Goal: Ask a question: Seek information or help from site administrators or community

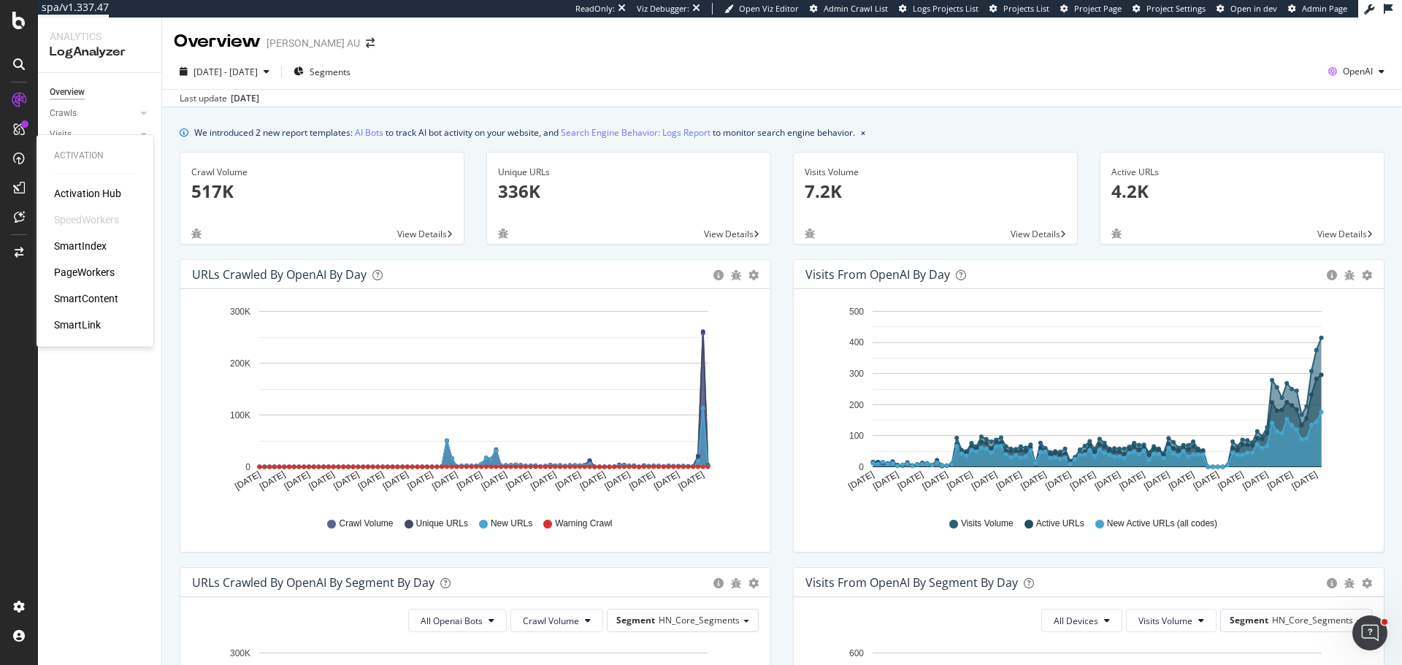
click at [106, 238] on div "Activation Hub SpeedWorkers SmartIndex PageWorkers SmartContent SmartLink" at bounding box center [95, 259] width 82 height 146
click at [106, 240] on div "SmartIndex" at bounding box center [80, 246] width 53 height 15
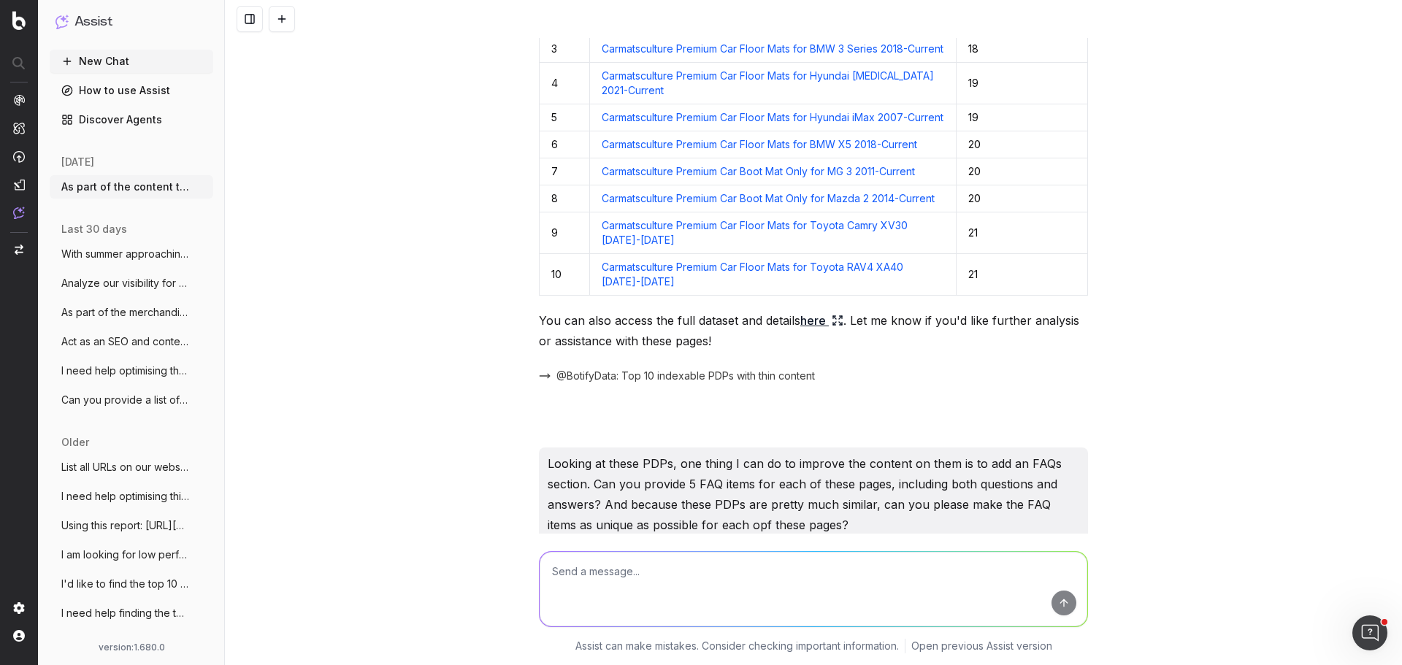
scroll to position [292, 0]
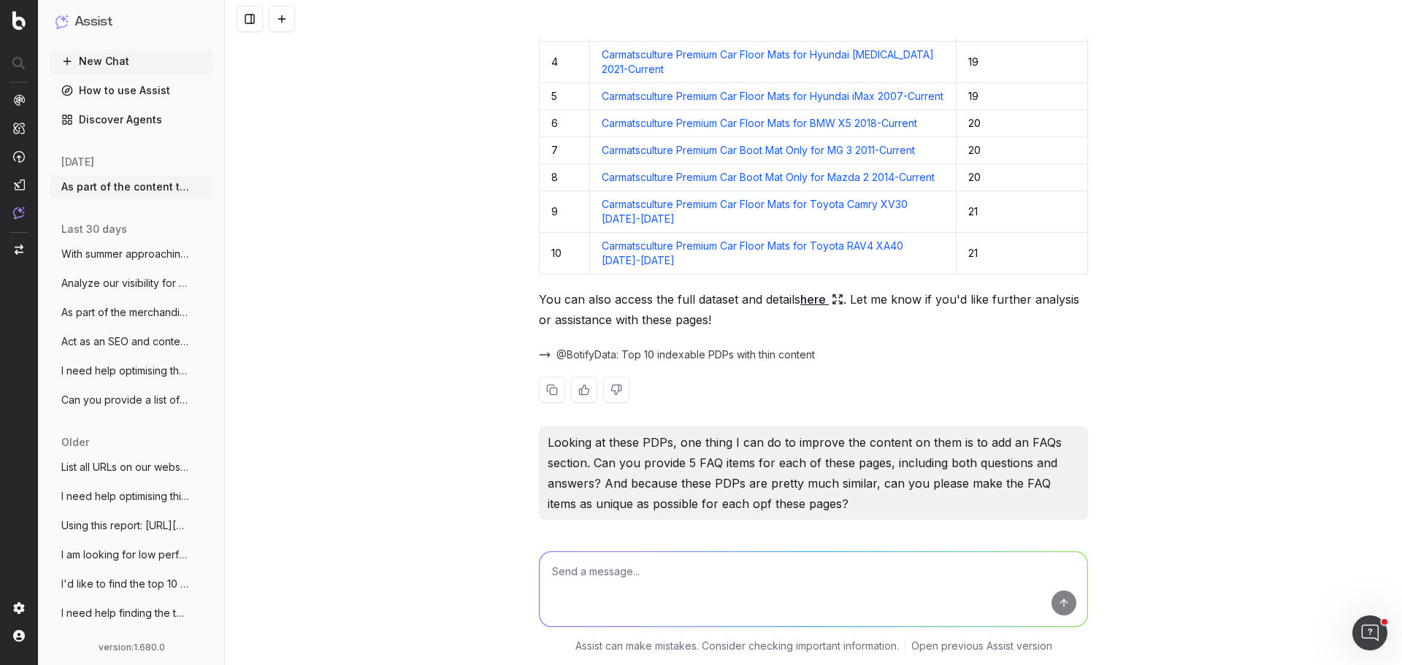
click at [814, 310] on link "here" at bounding box center [821, 299] width 43 height 20
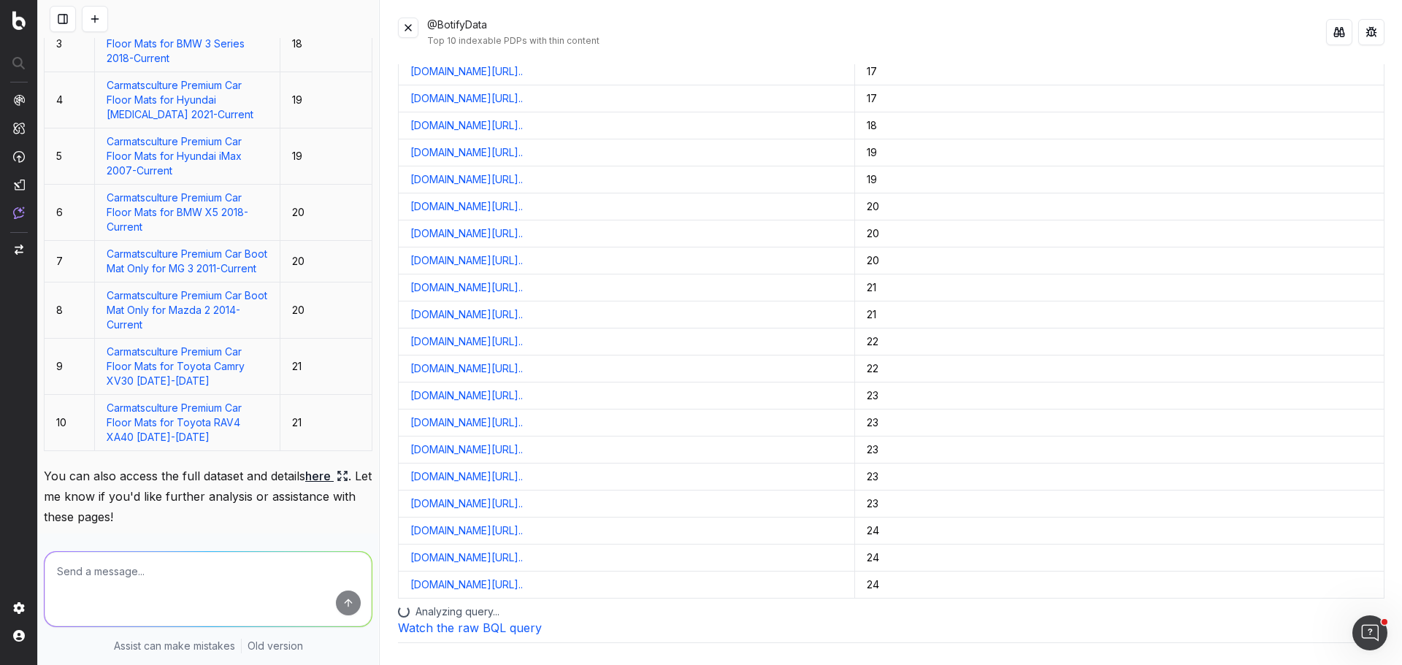
scroll to position [0, 0]
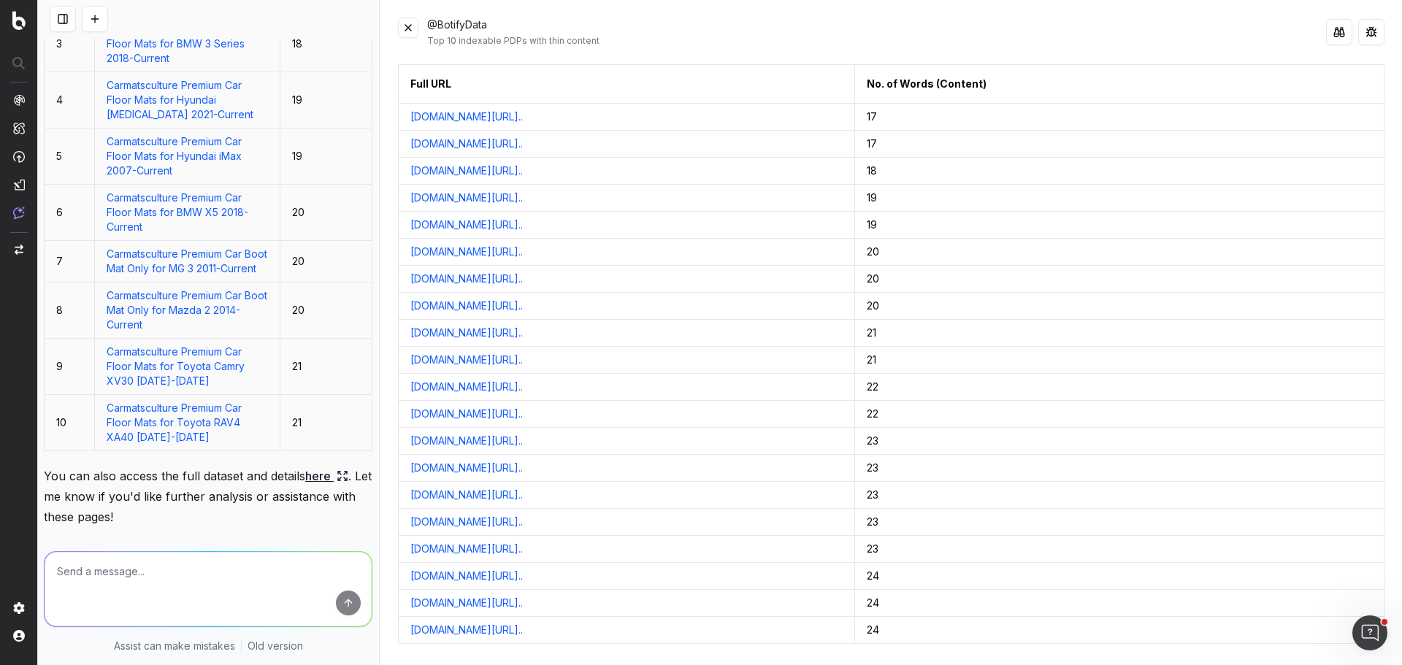
click at [408, 29] on button at bounding box center [408, 28] width 20 height 20
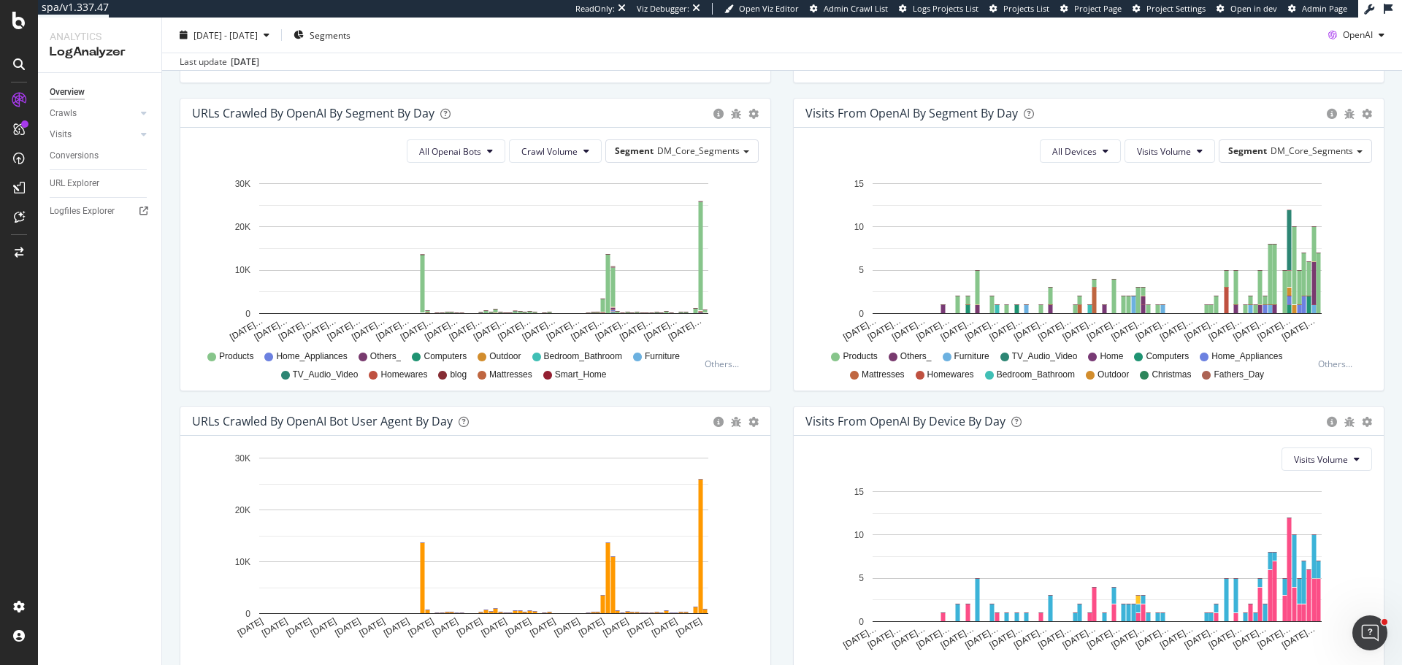
scroll to position [569, 0]
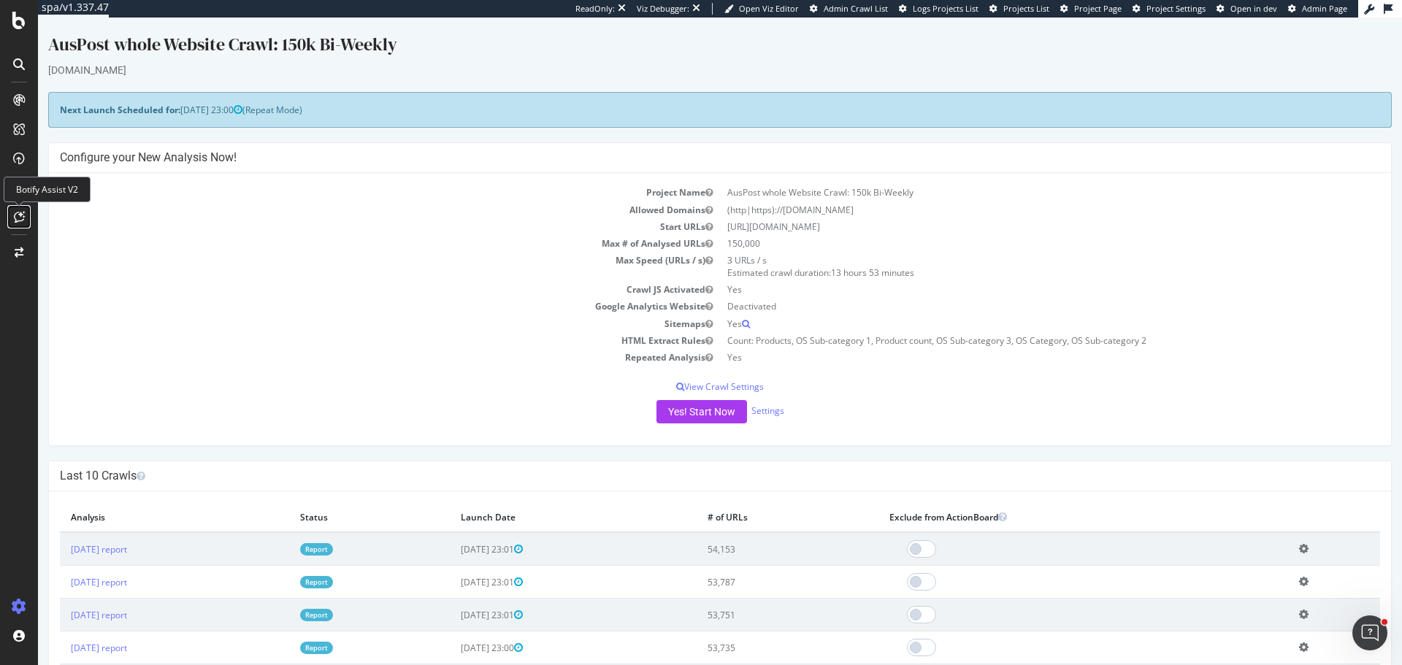
click at [16, 218] on icon at bounding box center [19, 217] width 11 height 12
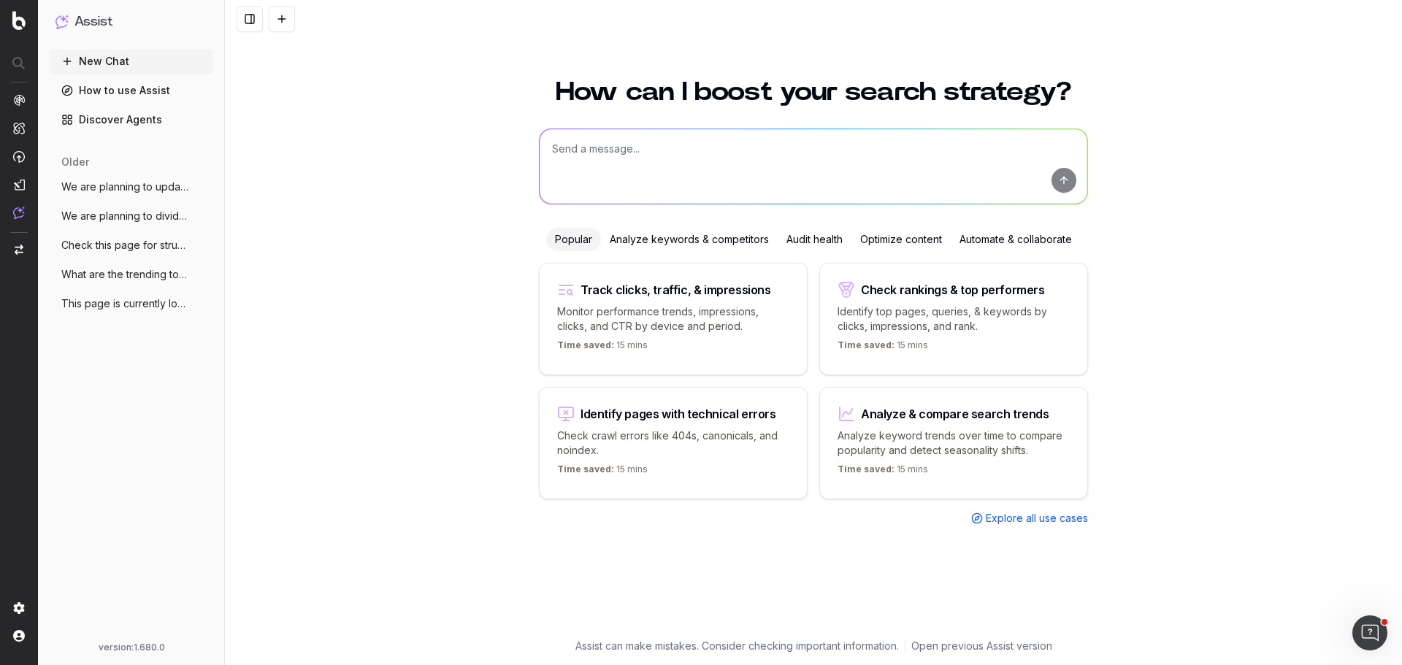
click at [667, 171] on textarea at bounding box center [814, 166] width 548 height 74
type textarea "Can you"
click at [122, 192] on span "We are planning to update and optimise t" at bounding box center [125, 187] width 128 height 15
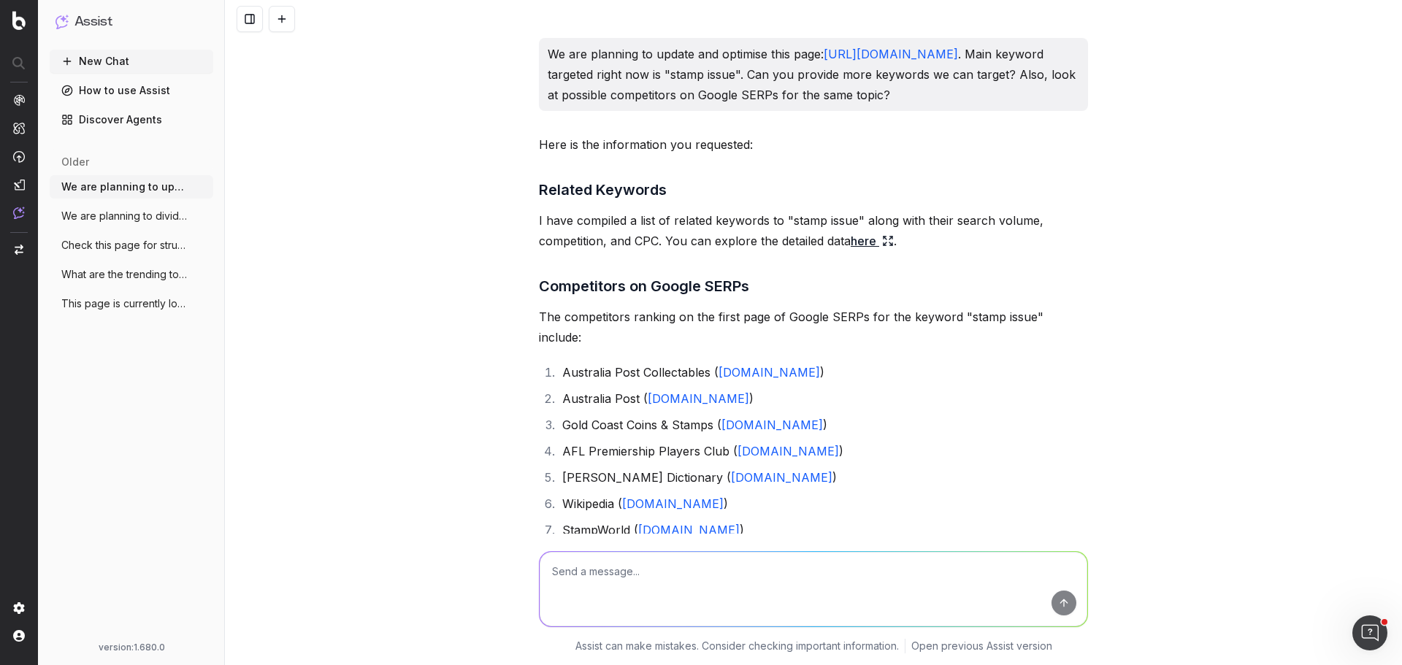
click at [129, 207] on button "We are planning to divide this page into" at bounding box center [132, 215] width 164 height 23
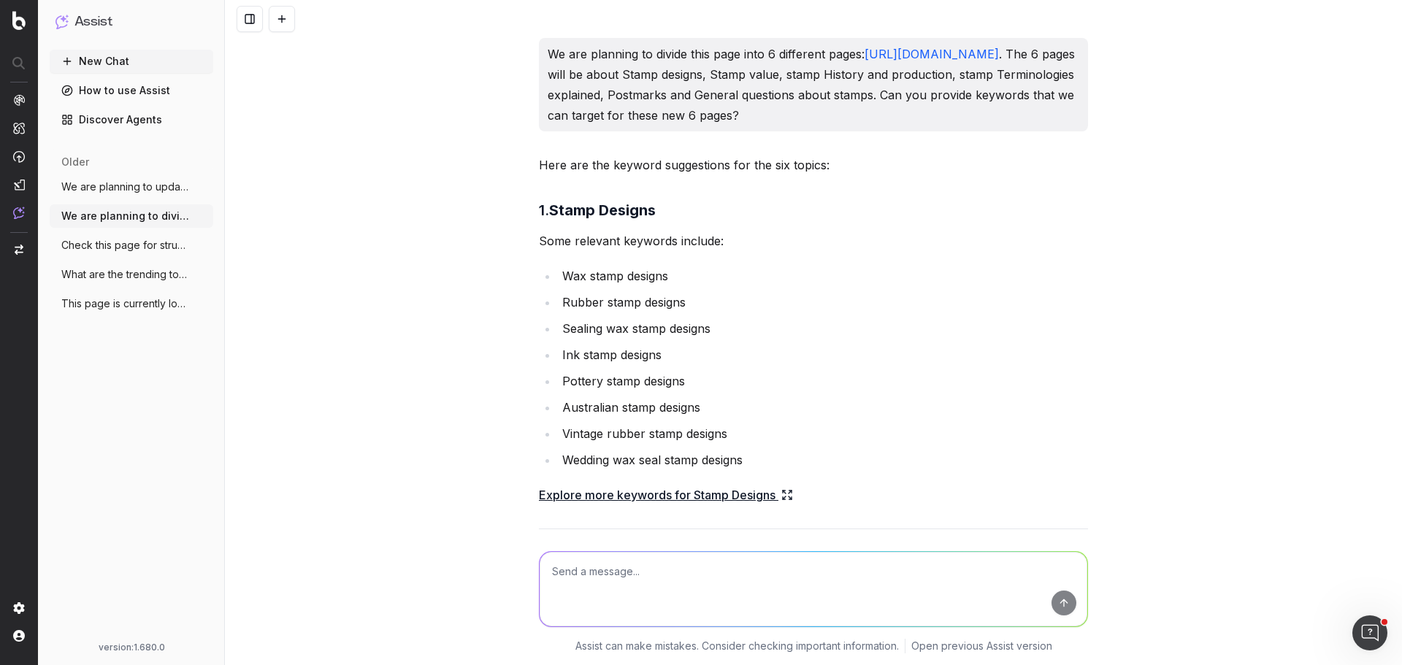
click at [167, 245] on span "Check this page for structured data: htt" at bounding box center [125, 245] width 128 height 15
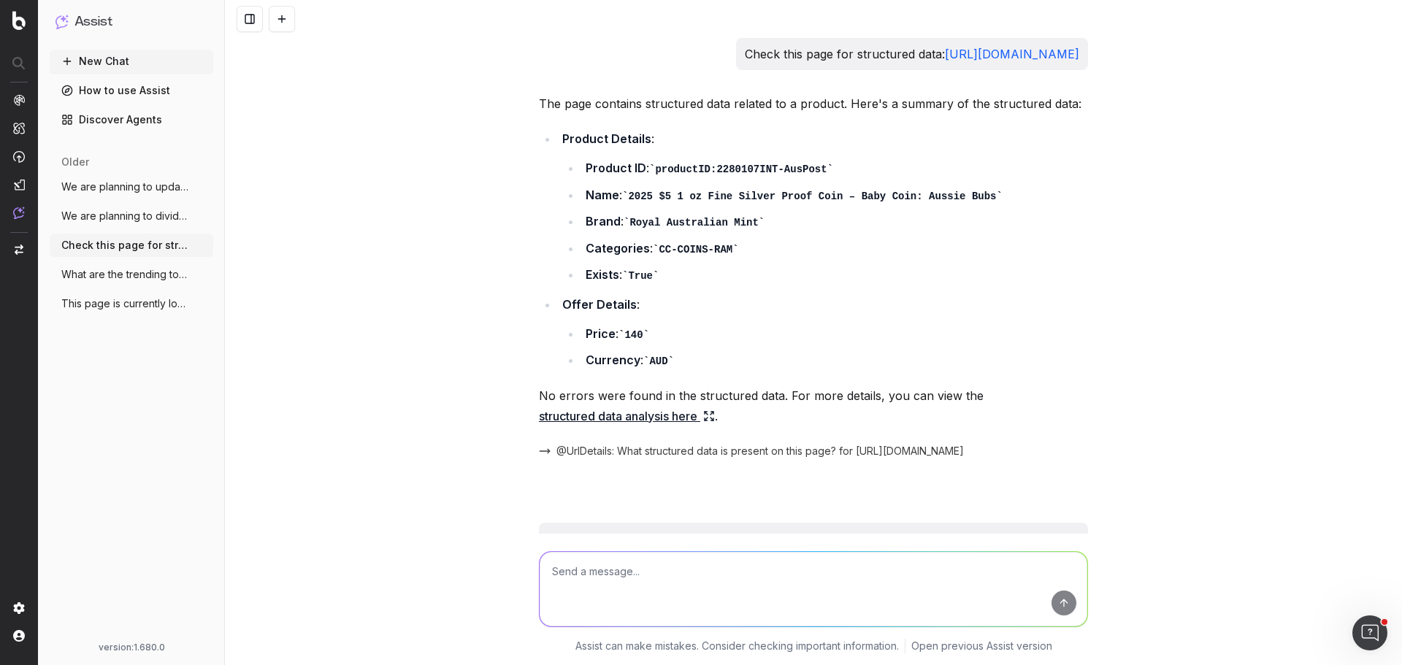
click at [110, 275] on span "What are the trending topics for postal" at bounding box center [125, 274] width 128 height 15
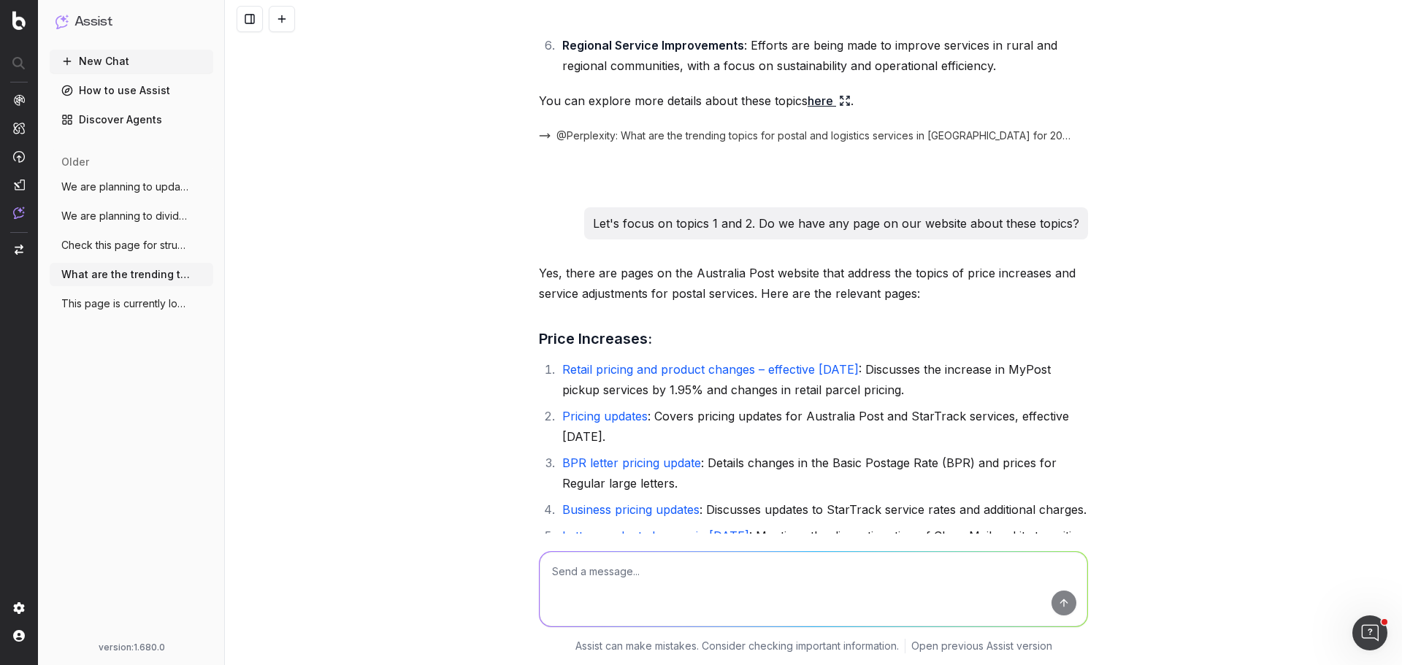
scroll to position [584, 0]
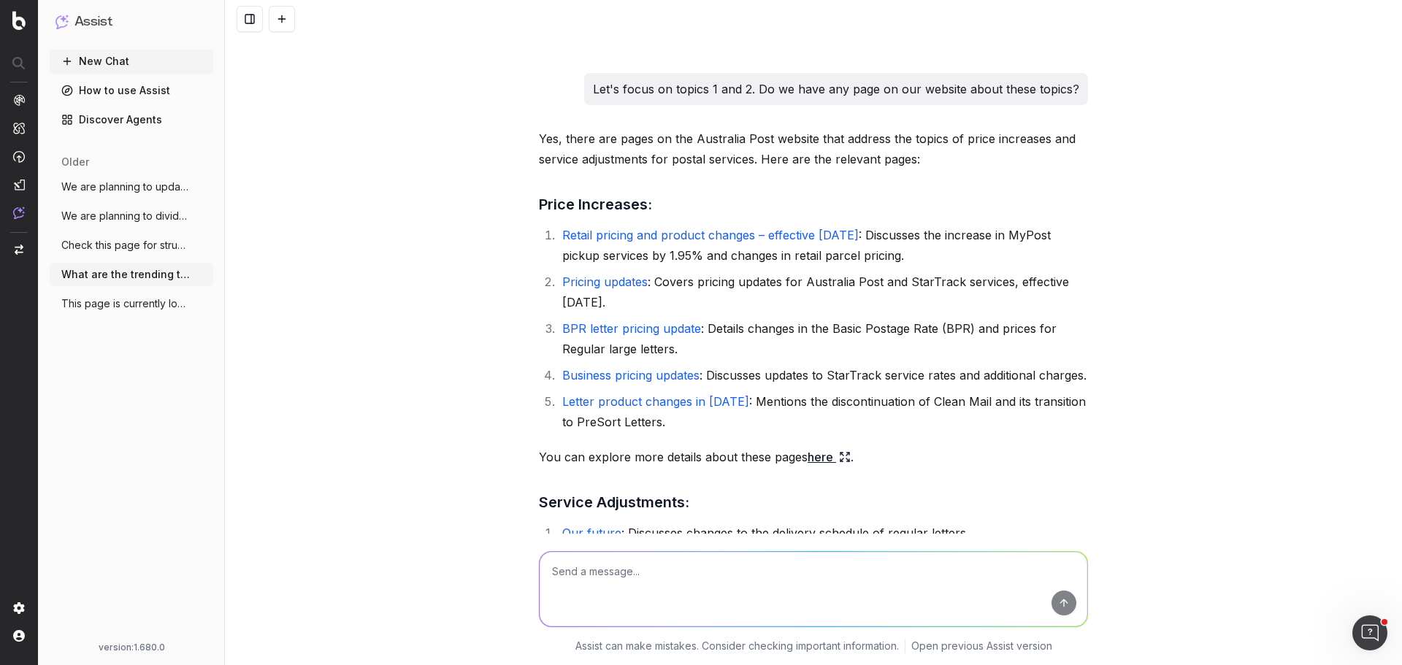
click at [116, 308] on span "This page is currently losing a lot of c" at bounding box center [125, 303] width 128 height 15
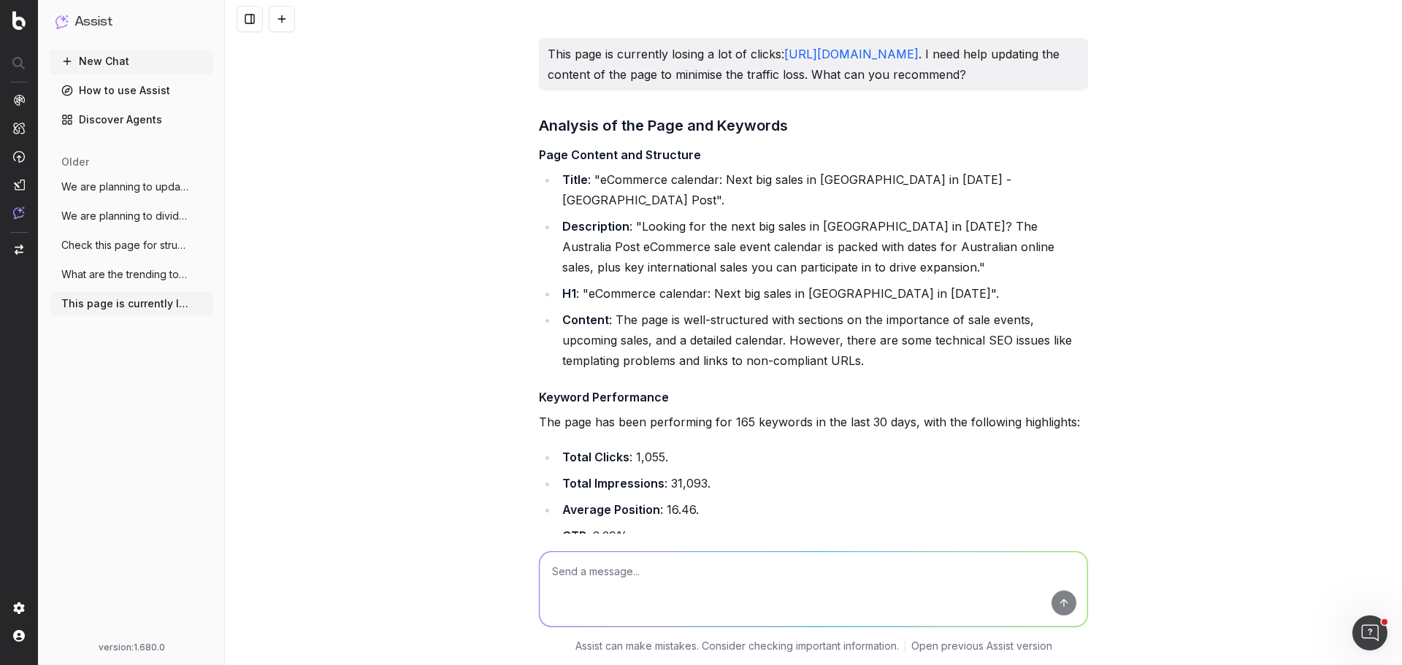
click at [123, 62] on button "New Chat" at bounding box center [132, 61] width 164 height 23
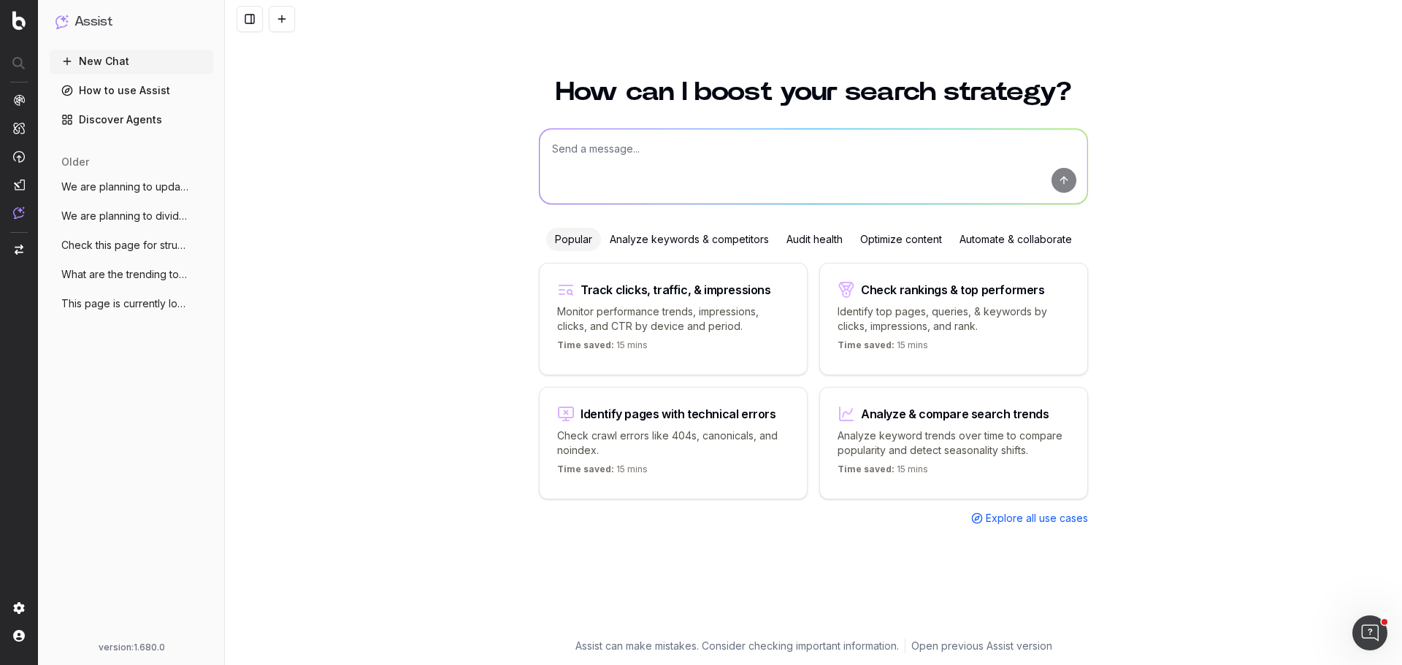
click at [977, 292] on div "Check rankings & top performers" at bounding box center [953, 290] width 184 height 12
type textarea "What are my top ranking pages?"
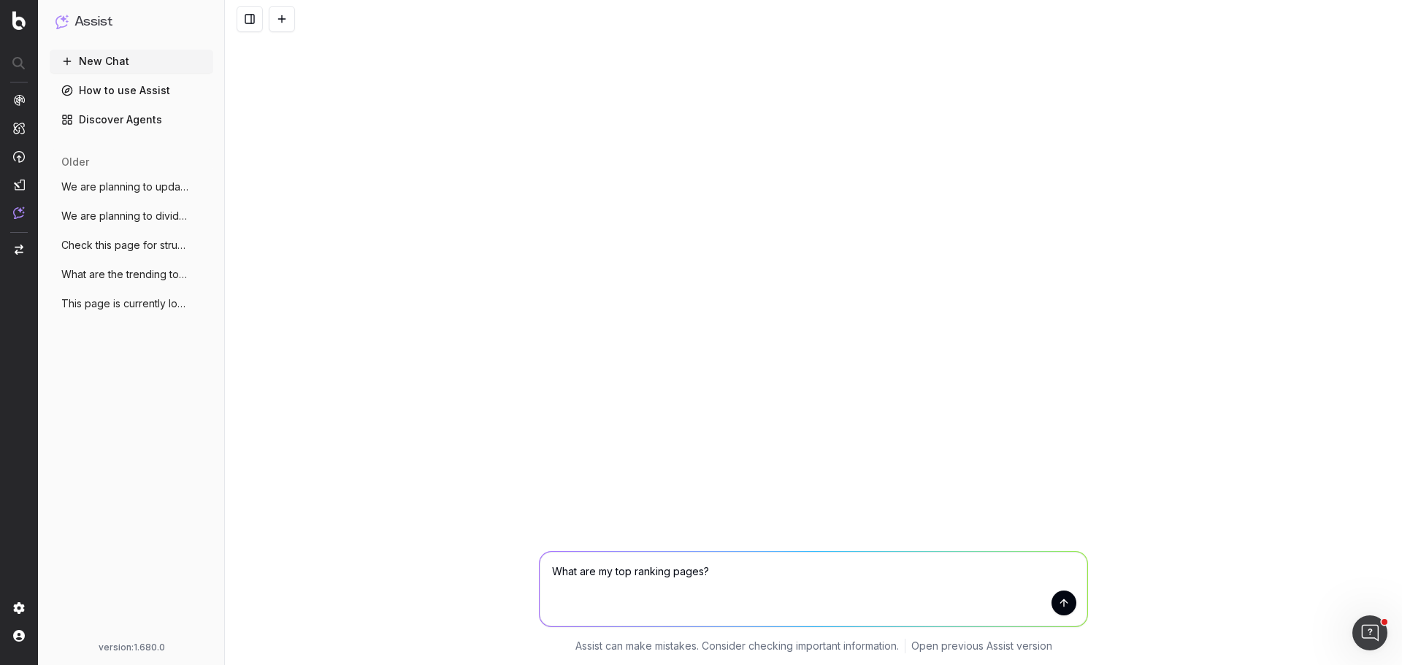
drag, startPoint x: 91, startPoint y: 62, endPoint x: 118, endPoint y: 61, distance: 27.0
click at [93, 62] on button "New Chat" at bounding box center [132, 61] width 164 height 23
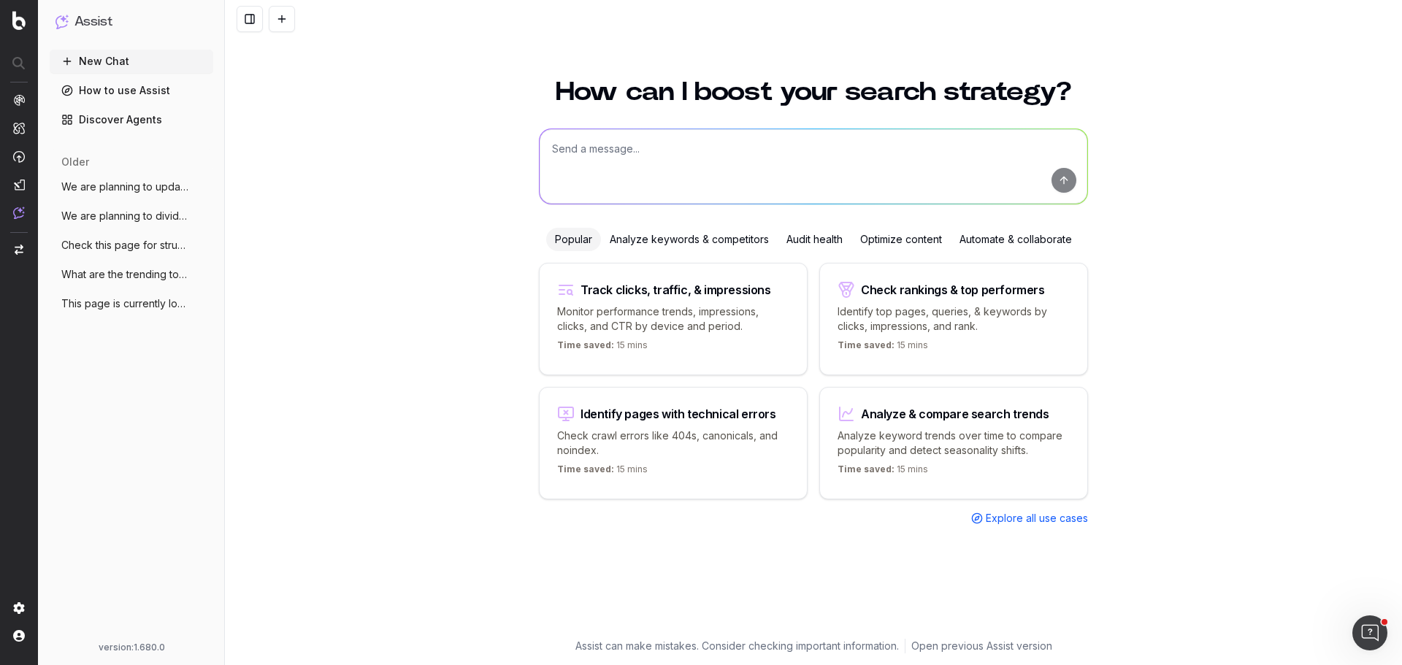
click at [1060, 520] on span "Explore all use cases" at bounding box center [1037, 518] width 102 height 15
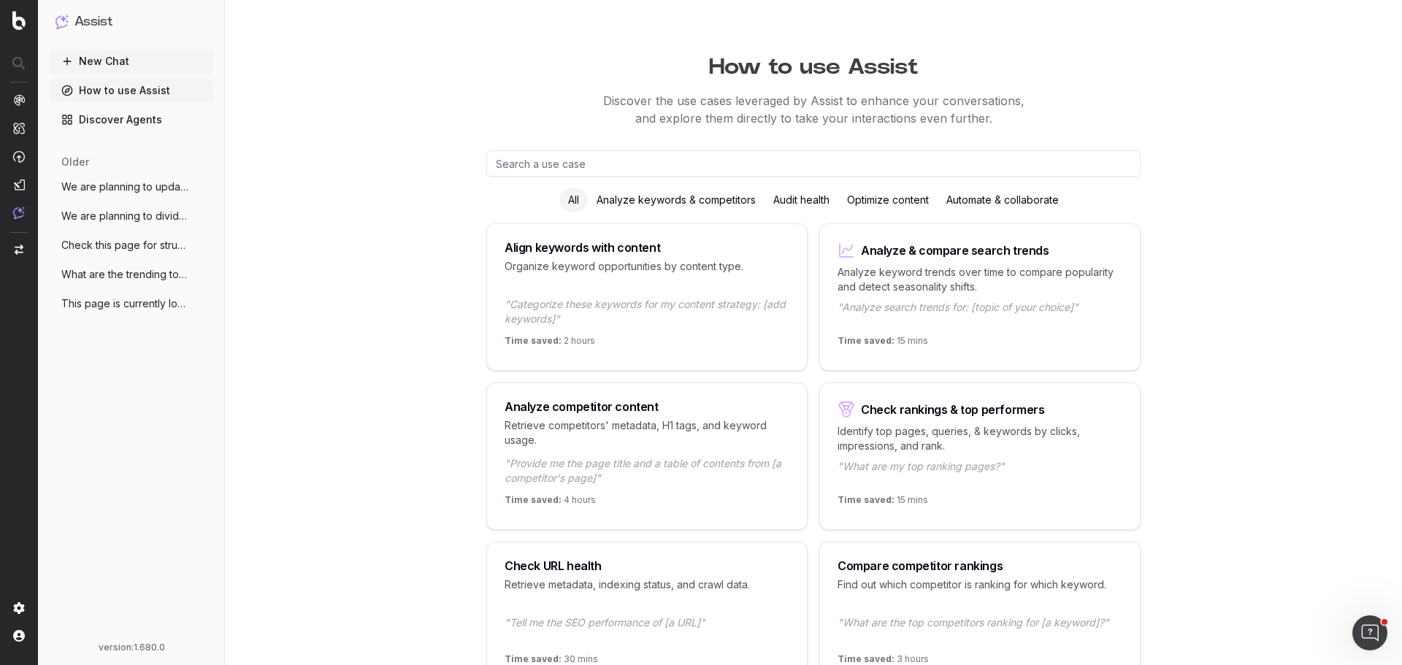
click at [693, 239] on div "Align keywords with content Organize keyword opportunities by content type. "Ca…" at bounding box center [646, 296] width 321 height 147
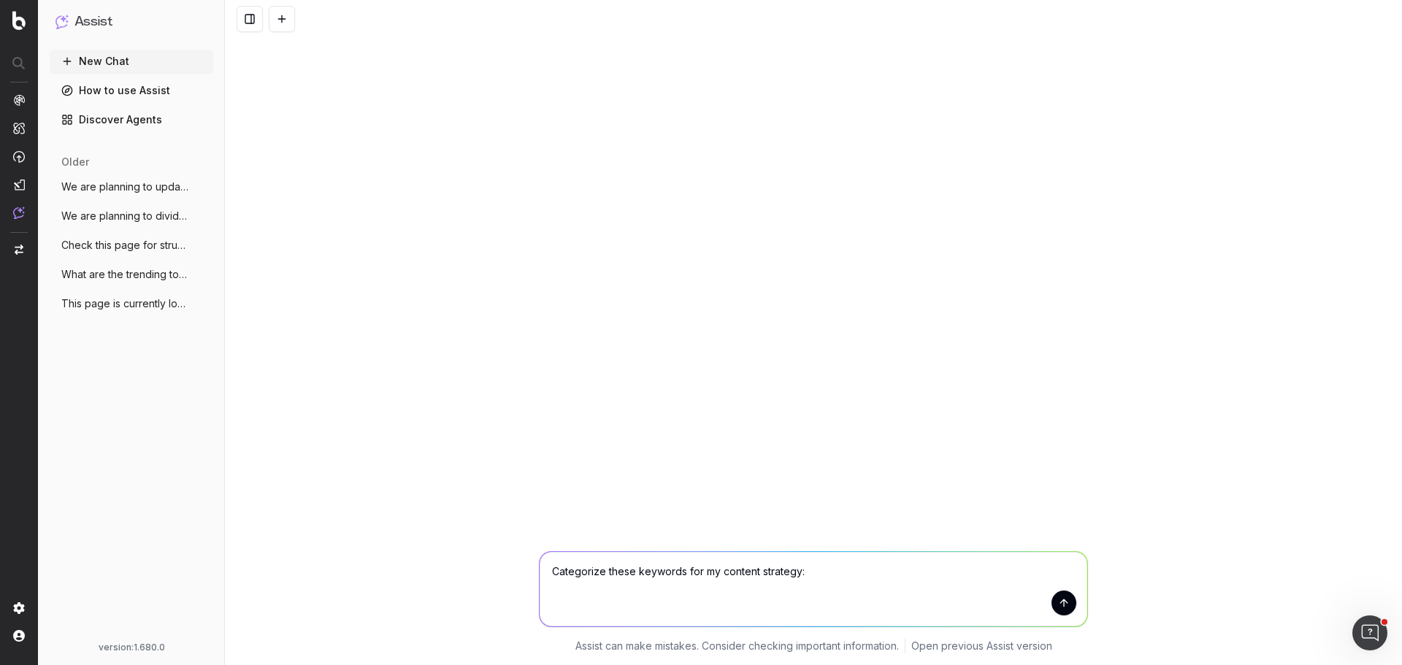
click at [99, 61] on button "New Chat" at bounding box center [132, 61] width 164 height 23
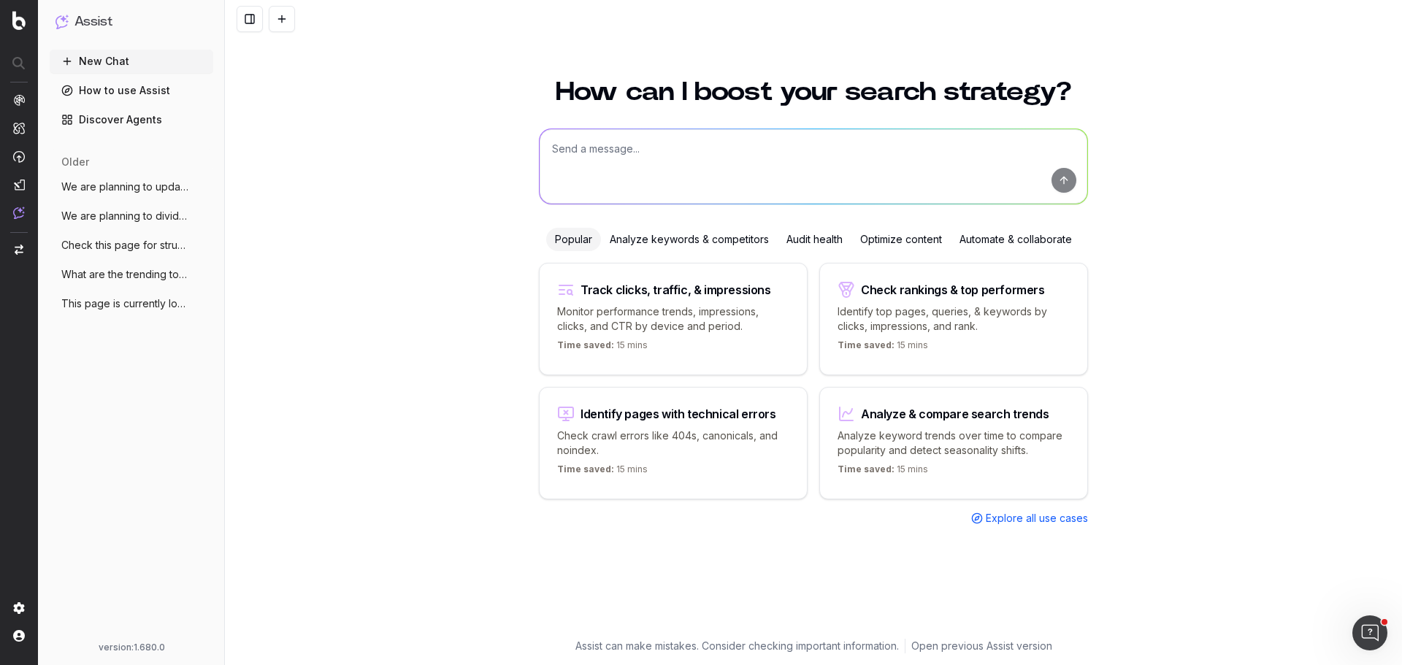
click at [669, 235] on div "Analyze keywords & competitors" at bounding box center [689, 239] width 177 height 23
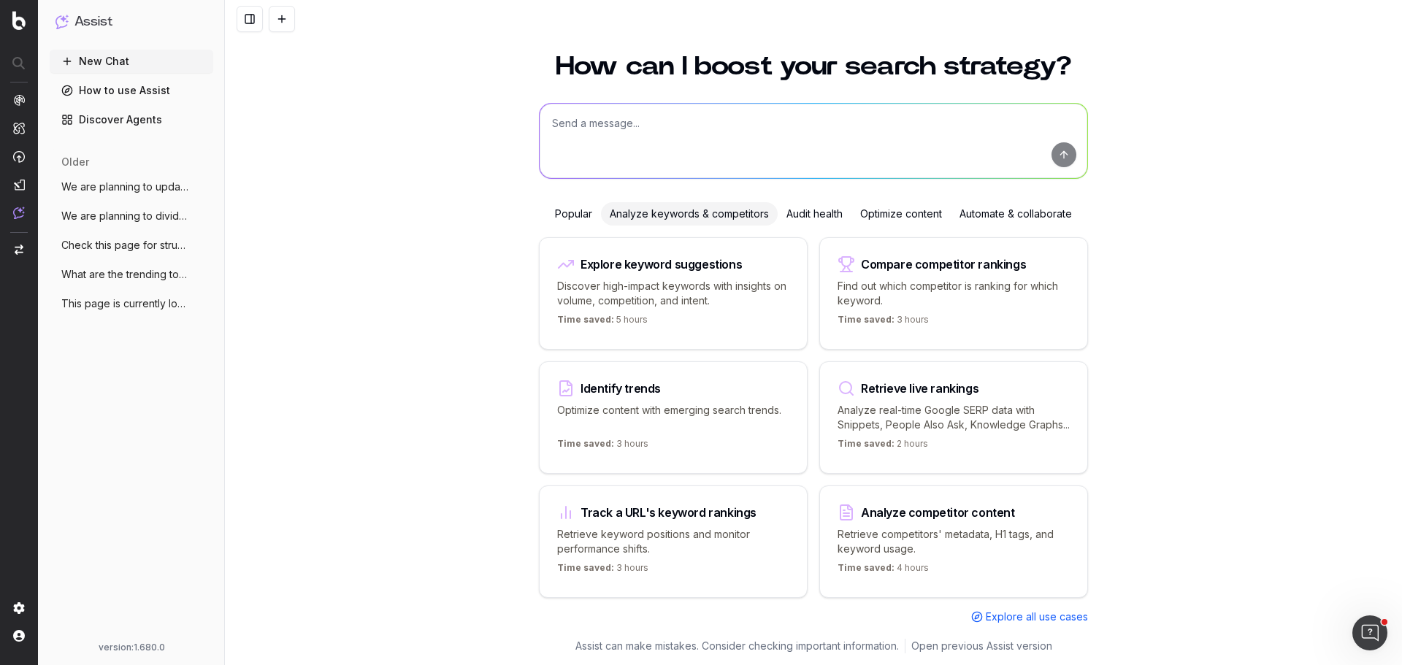
click at [978, 521] on div "Analyze competitor content Retrieve competitors' metadata, H1 tags, and keyword…" at bounding box center [953, 541] width 269 height 112
type textarea "Provide me the page title and a table of contents from"
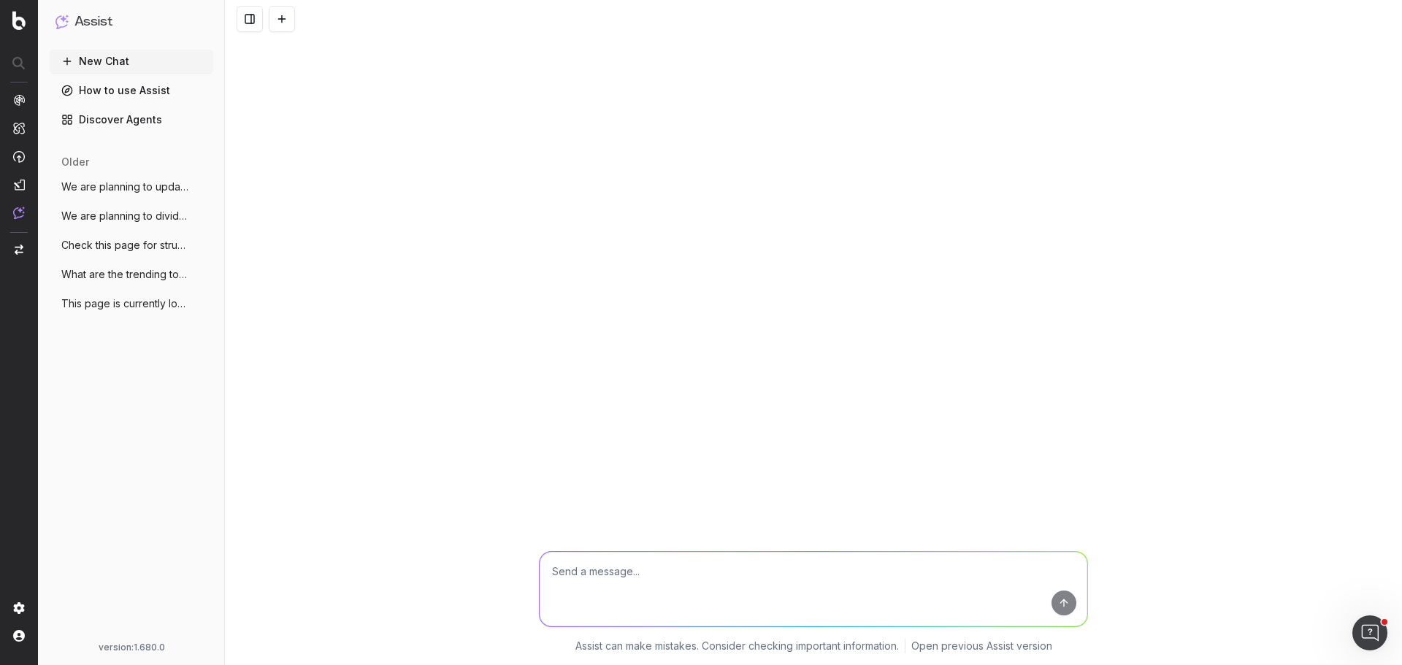
click at [95, 70] on button "New Chat" at bounding box center [132, 61] width 164 height 23
